Goal: Task Accomplishment & Management: Use online tool/utility

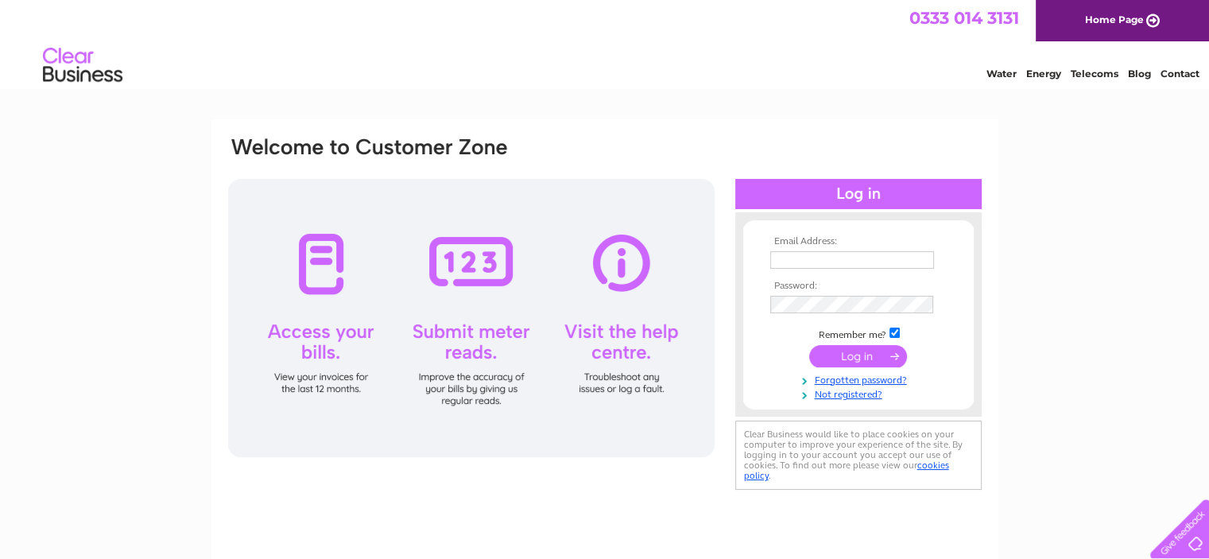
type input "[PERSON_NAME][EMAIL_ADDRESS][DOMAIN_NAME]"
click at [846, 345] on input "submit" at bounding box center [858, 356] width 98 height 22
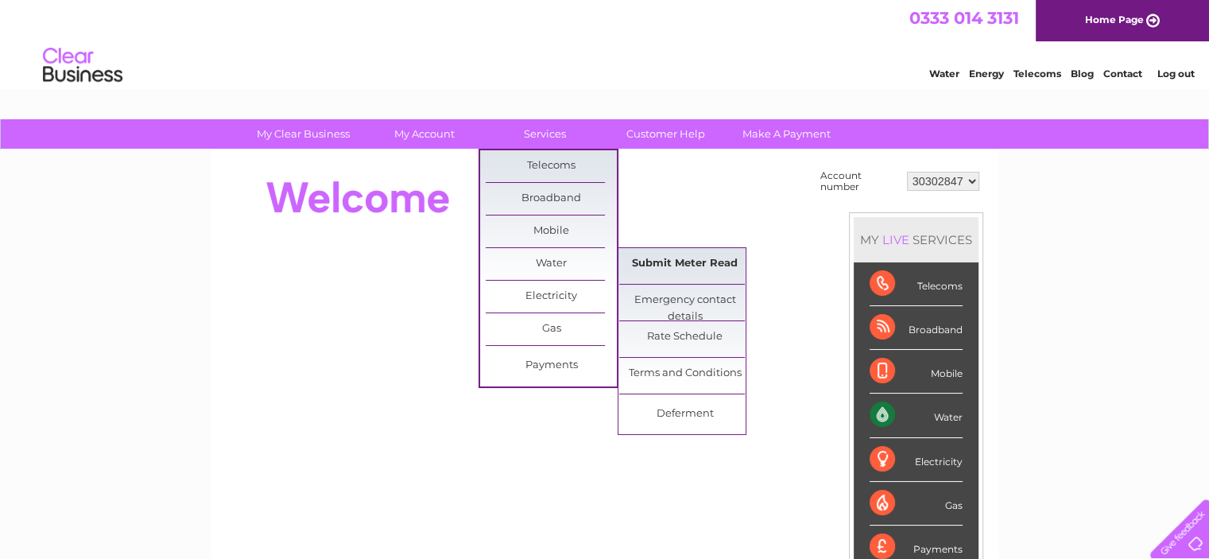
click at [685, 262] on link "Submit Meter Read" at bounding box center [684, 264] width 131 height 32
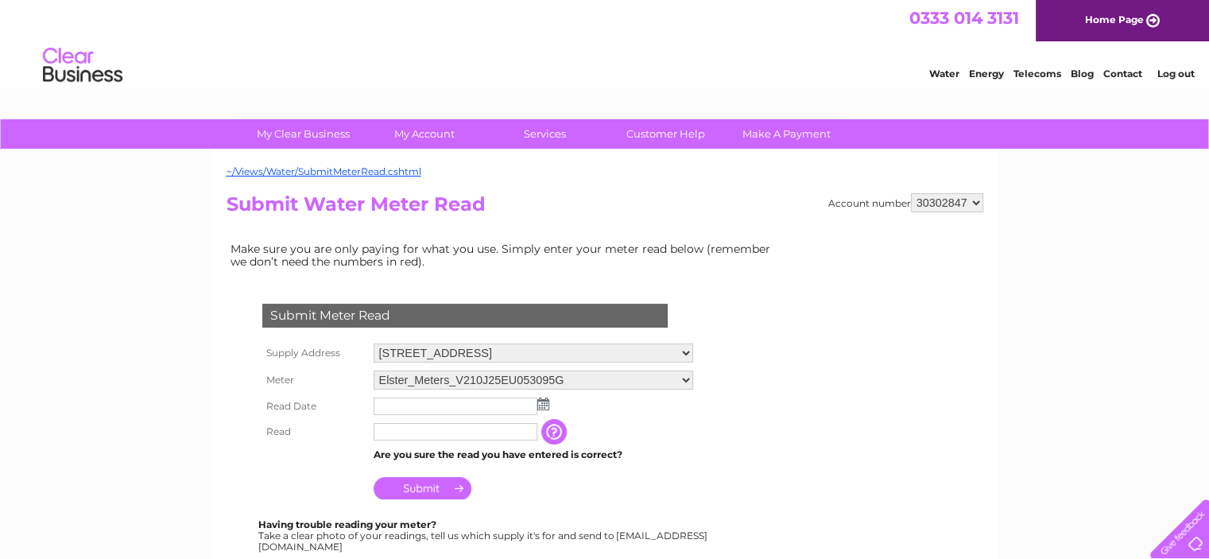
click at [537, 406] on img at bounding box center [543, 403] width 12 height 13
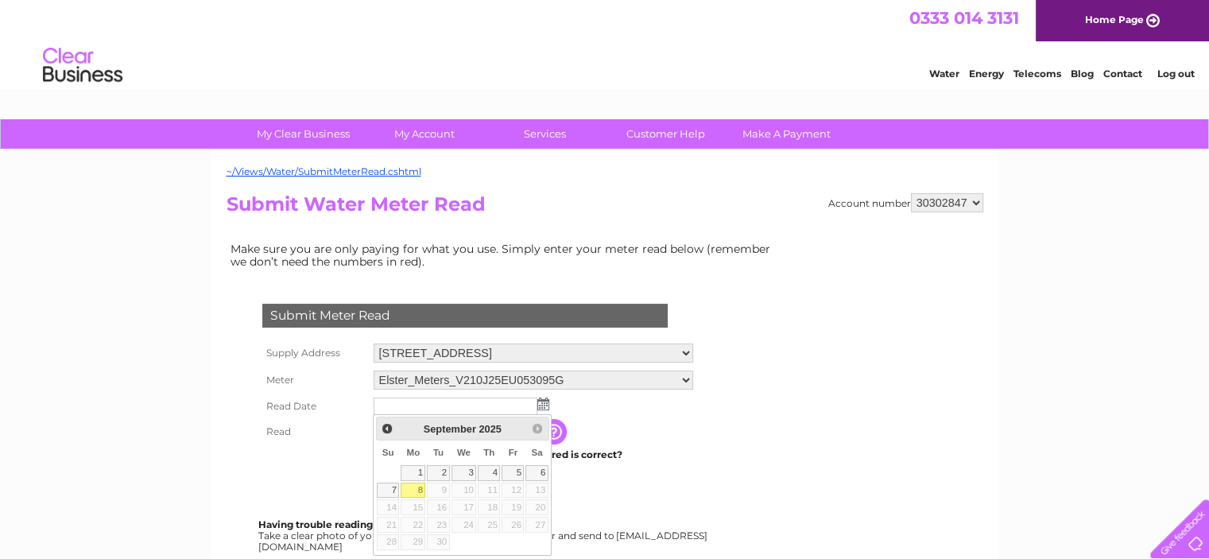
click at [419, 486] on link "8" at bounding box center [413, 491] width 25 height 16
type input "2025/09/08"
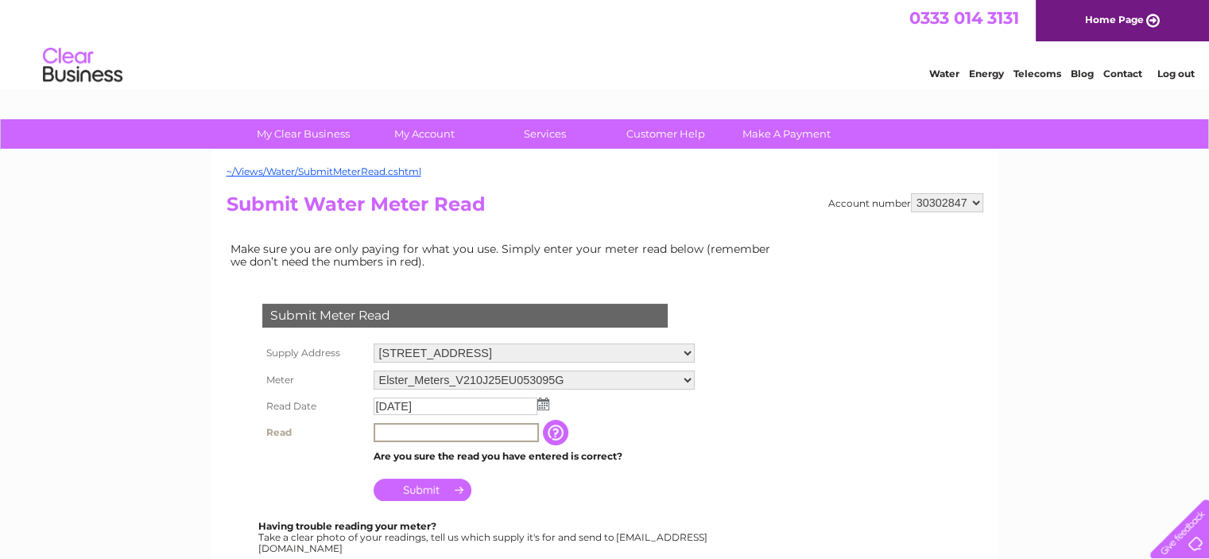
click at [421, 432] on input "text" at bounding box center [456, 432] width 165 height 19
type input "00142"
click at [414, 485] on input "Submit" at bounding box center [423, 490] width 98 height 22
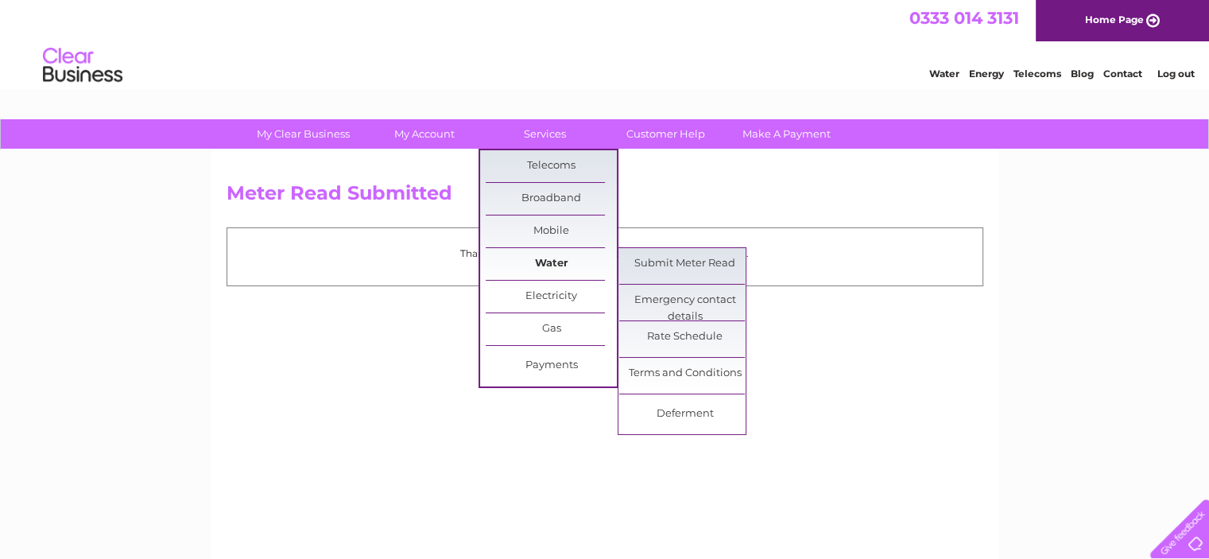
click at [553, 258] on link "Water" at bounding box center [551, 264] width 131 height 32
